Goal: Task Accomplishment & Management: Use online tool/utility

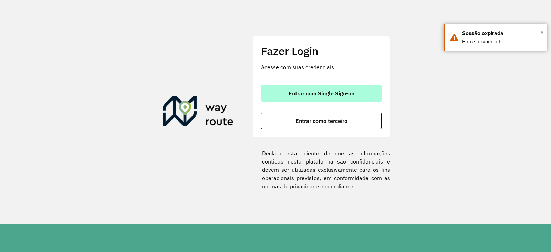
click at [301, 93] on span "Entrar com Single Sign-on" at bounding box center [322, 94] width 66 height 6
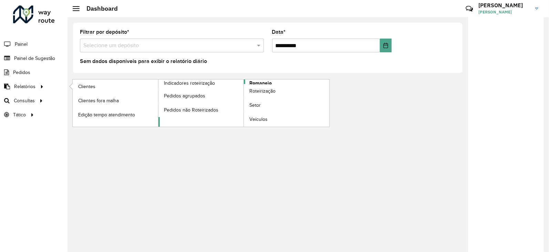
click at [262, 82] on span "Romaneio" at bounding box center [260, 83] width 22 height 7
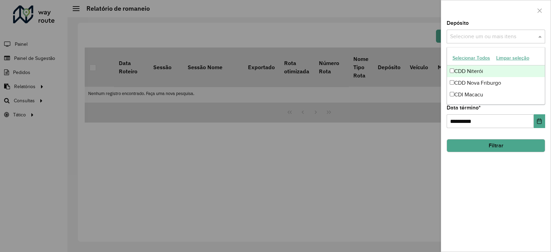
click at [475, 37] on input "text" at bounding box center [493, 37] width 88 height 8
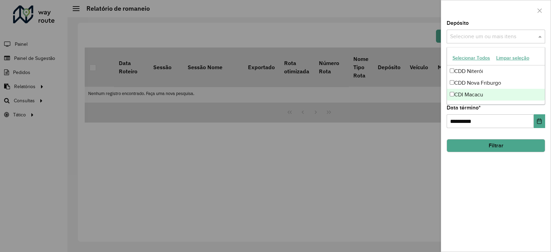
click at [462, 91] on div "CDI Macacu" at bounding box center [496, 95] width 98 height 12
click at [466, 141] on button "Filtrar" at bounding box center [496, 145] width 99 height 13
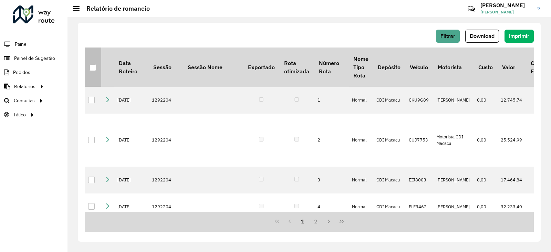
click at [92, 66] on div at bounding box center [93, 67] width 7 height 7
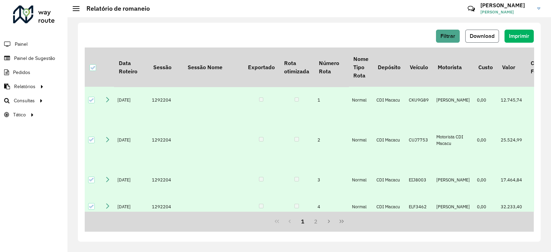
click at [476, 38] on span "Download" at bounding box center [482, 36] width 25 height 6
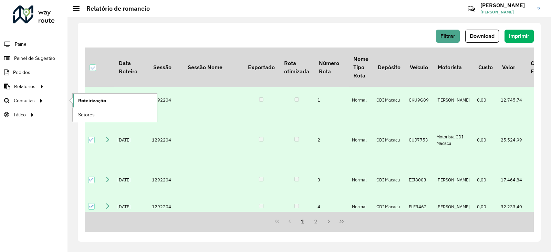
click at [91, 103] on span "Roteirização" at bounding box center [92, 100] width 28 height 7
click at [93, 101] on span "Roteirização" at bounding box center [92, 100] width 28 height 7
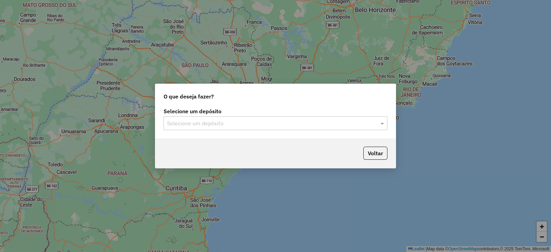
click at [200, 127] on div "Selecione um depósito" at bounding box center [276, 123] width 224 height 14
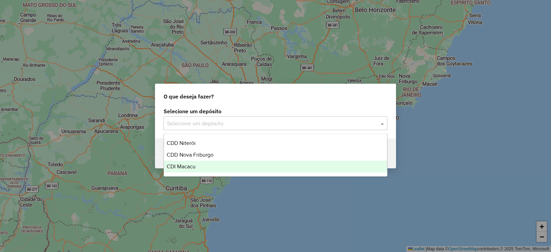
click at [187, 166] on span "CDI Macacu" at bounding box center [181, 167] width 29 height 6
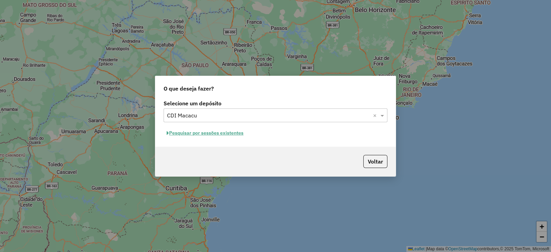
click at [206, 133] on button "Pesquisar por sessões existentes" at bounding box center [205, 133] width 83 height 11
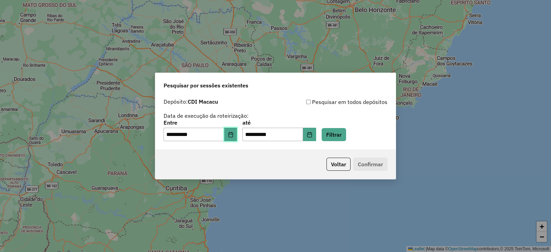
click at [234, 131] on button "Choose Date" at bounding box center [230, 135] width 13 height 14
click at [346, 136] on button "Filtrar" at bounding box center [334, 134] width 24 height 13
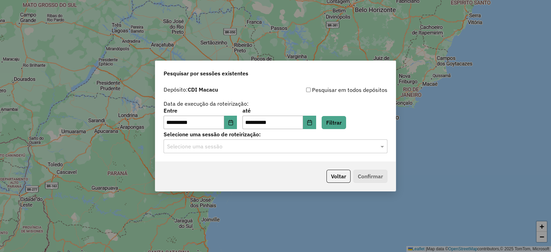
drag, startPoint x: 258, startPoint y: 154, endPoint x: 255, endPoint y: 153, distance: 3.5
click at [258, 154] on hb-app "**********" at bounding box center [275, 126] width 551 height 252
click at [241, 152] on div "Selecione uma sessão" at bounding box center [276, 147] width 224 height 14
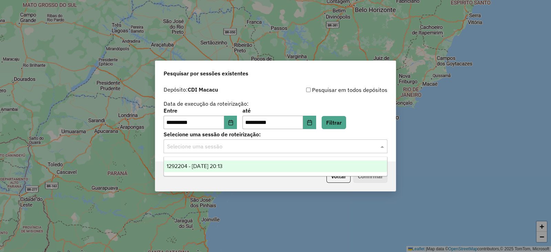
drag, startPoint x: 213, startPoint y: 167, endPoint x: 230, endPoint y: 168, distance: 17.3
click at [214, 167] on span "1292204 - 10/10/2025 20:13" at bounding box center [195, 166] width 56 height 6
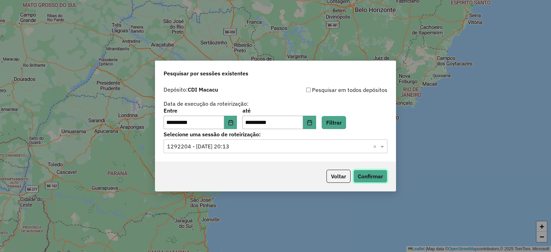
click at [362, 171] on button "Confirmar" at bounding box center [370, 176] width 34 height 13
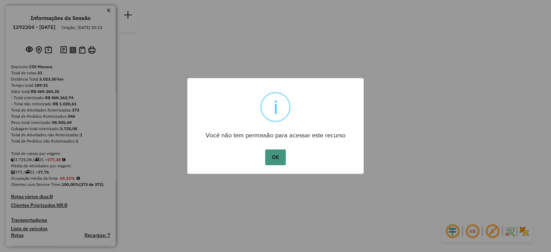
click at [273, 157] on button "OK" at bounding box center [275, 158] width 20 height 16
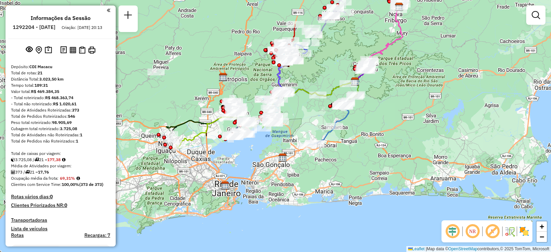
drag, startPoint x: 330, startPoint y: 152, endPoint x: 397, endPoint y: 116, distance: 76.4
click at [397, 116] on div "Janela de atendimento Grade de atendimento Capacidade Transportadoras Veículos …" at bounding box center [275, 126] width 551 height 252
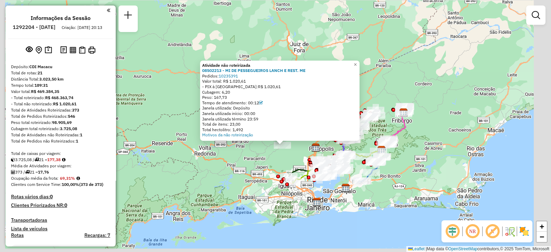
drag, startPoint x: 326, startPoint y: 201, endPoint x: 260, endPoint y: 169, distance: 72.9
click at [260, 169] on div "Atividade não roteirizada 08502213 - MI DE PESSEGUEIROS LANCH E REST. ME Pedido…" at bounding box center [275, 126] width 551 height 252
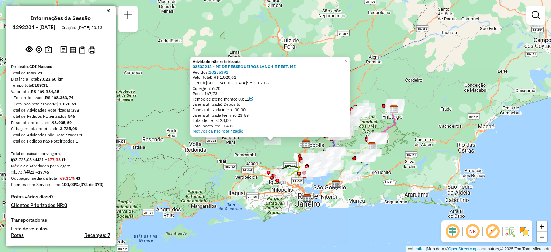
click at [385, 188] on div "Atividade não roteirizada 08502213 - MI DE PESSEGUEIROS LANCH E REST. ME Pedido…" at bounding box center [275, 126] width 551 height 252
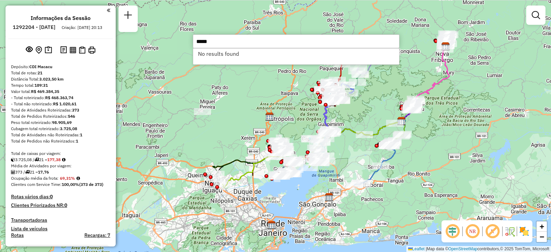
type input "*****"
drag, startPoint x: 192, startPoint y: 150, endPoint x: 176, endPoint y: 128, distance: 27.2
click at [191, 150] on div "Janela de atendimento Grade de atendimento Capacidade Transportadoras Veículos …" at bounding box center [275, 126] width 551 height 252
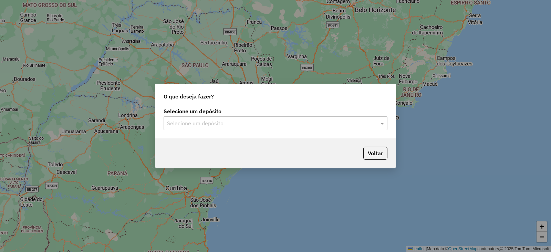
click at [202, 120] on input "text" at bounding box center [268, 124] width 203 height 8
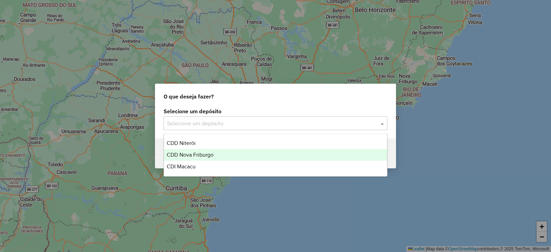
click at [199, 155] on span "CDD Nova Friburgo" at bounding box center [190, 155] width 47 height 6
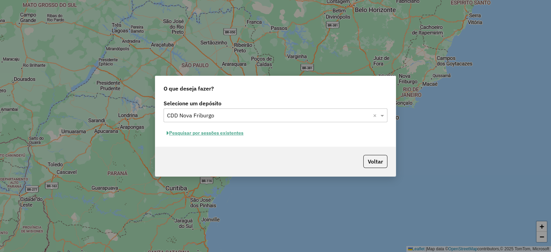
click at [222, 132] on button "Pesquisar por sessões existentes" at bounding box center [205, 133] width 83 height 11
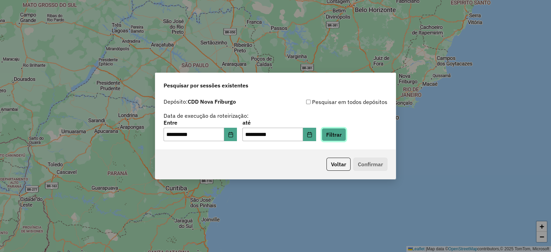
click at [344, 135] on button "Filtrar" at bounding box center [334, 134] width 24 height 13
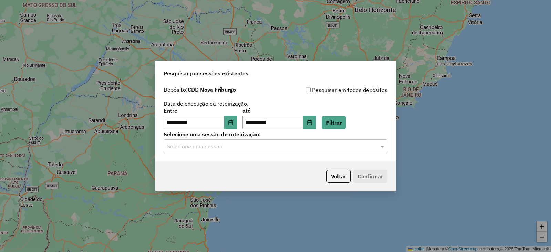
click at [220, 150] on input "text" at bounding box center [268, 147] width 203 height 8
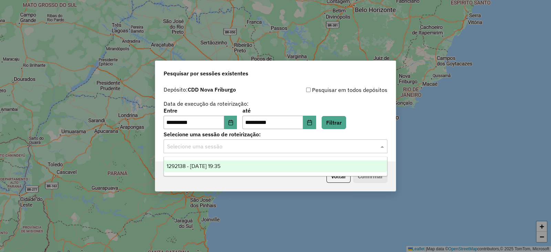
click at [217, 162] on div "1292138 - 10/10/2025 19:35" at bounding box center [275, 167] width 223 height 12
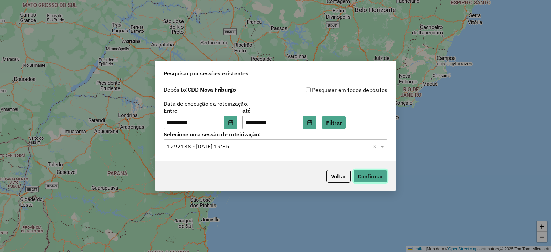
click at [364, 175] on button "Confirmar" at bounding box center [370, 176] width 34 height 13
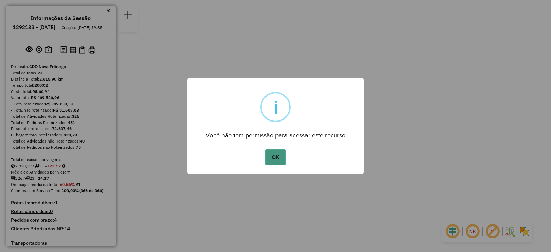
click at [278, 158] on button "OK" at bounding box center [275, 158] width 20 height 16
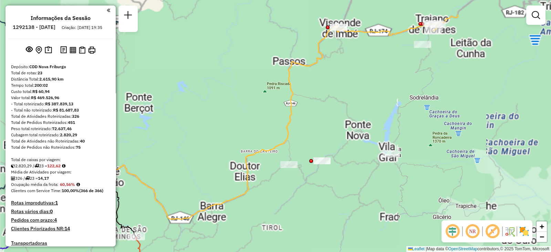
drag, startPoint x: 393, startPoint y: 85, endPoint x: 345, endPoint y: 113, distance: 55.8
click at [342, 127] on div "Janela de atendimento Grade de atendimento Capacidade Transportadoras Veículos …" at bounding box center [275, 126] width 551 height 252
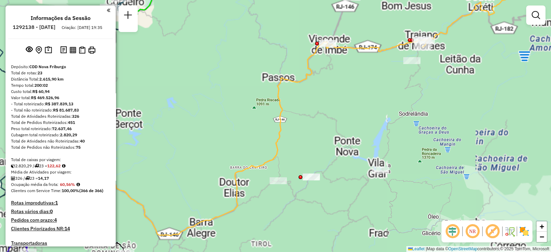
drag, startPoint x: 394, startPoint y: 66, endPoint x: 373, endPoint y: 93, distance: 33.8
click at [369, 102] on div "Janela de atendimento Grade de atendimento Capacidade Transportadoras Veículos …" at bounding box center [275, 126] width 551 height 252
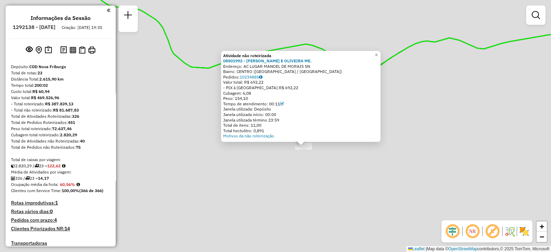
click at [324, 176] on div "Atividade não roteirizada 08501992 - MELLO E OLIVEIRA ME. Endereço: AC LUGAR MA…" at bounding box center [275, 126] width 551 height 252
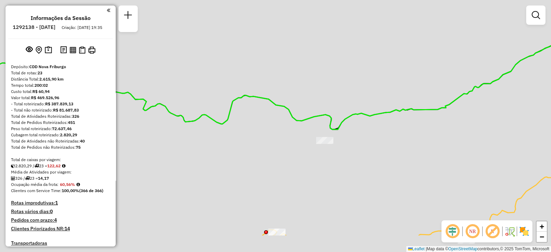
drag, startPoint x: 284, startPoint y: 172, endPoint x: 288, endPoint y: 51, distance: 121.3
click at [287, 54] on div "Janela de atendimento Grade de atendimento Capacidade Transportadoras Veículos …" at bounding box center [275, 126] width 551 height 252
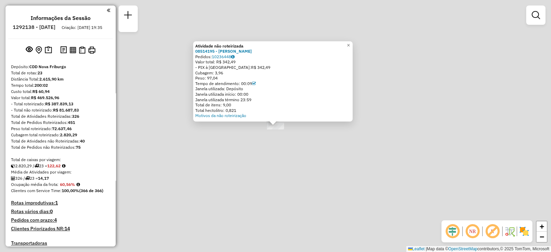
click at [345, 146] on div "Atividade não roteirizada 08514195 - [PERSON_NAME]: 10236448 Valor total: R$ 34…" at bounding box center [275, 126] width 551 height 252
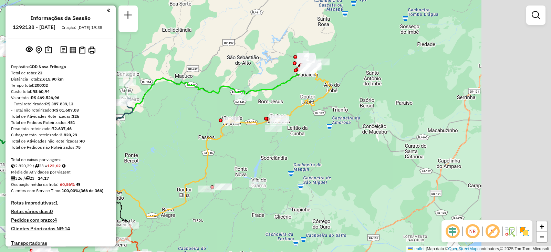
drag, startPoint x: 250, startPoint y: 133, endPoint x: 264, endPoint y: 116, distance: 21.5
click at [273, 115] on div "Janela de atendimento Grade de atendimento Capacidade Transportadoras Veículos …" at bounding box center [275, 126] width 551 height 252
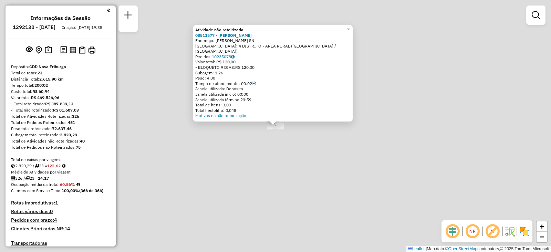
click at [294, 164] on div "Atividade não roteirizada 08511577 - [PERSON_NAME] G Endereço: R [PERSON_NAME] …" at bounding box center [275, 126] width 551 height 252
